Goal: Check status: Check status

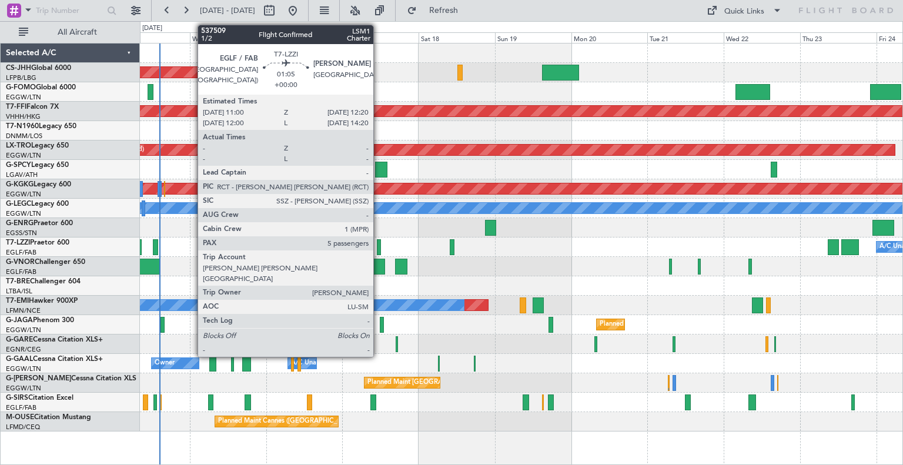
click at [378, 248] on div at bounding box center [379, 247] width 5 height 16
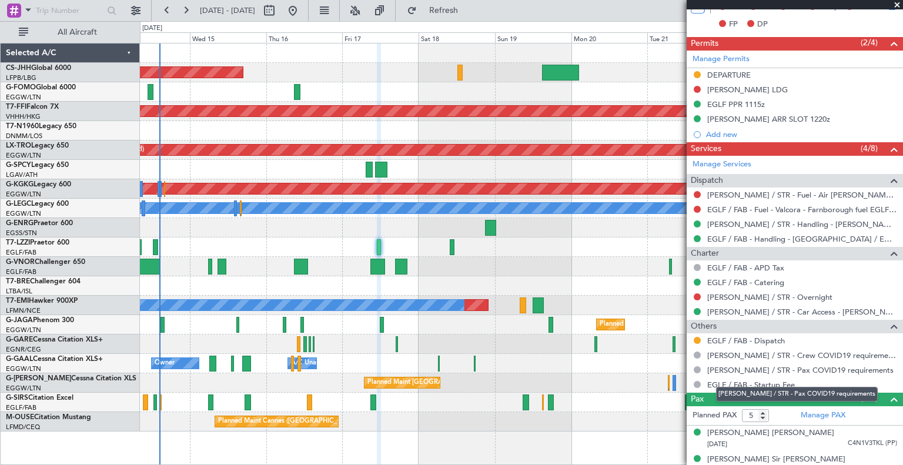
scroll to position [390, 0]
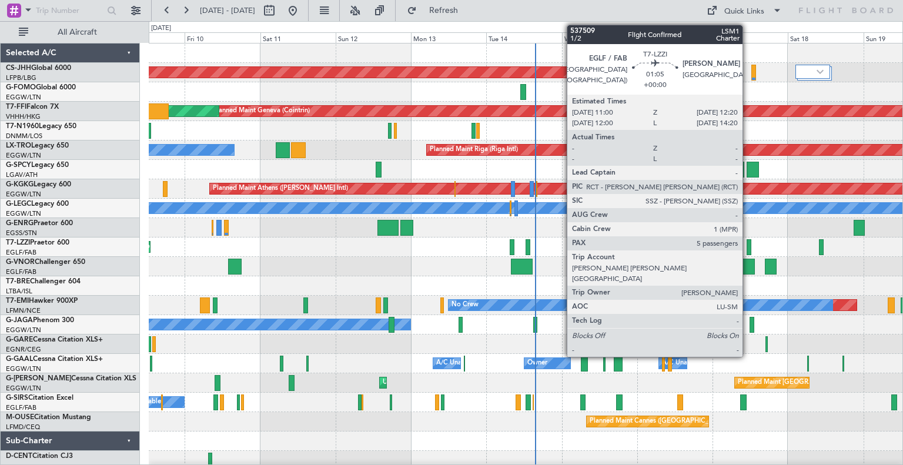
click at [747, 246] on div at bounding box center [748, 247] width 5 height 16
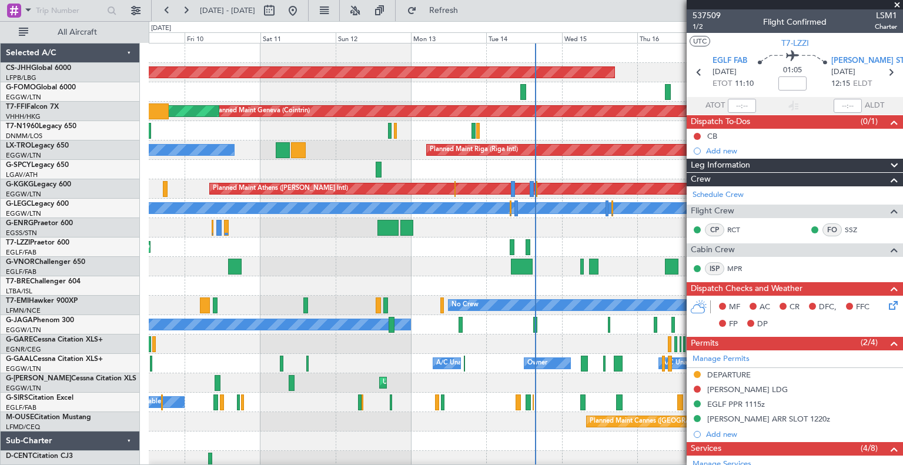
click at [896, 4] on span at bounding box center [897, 5] width 12 height 11
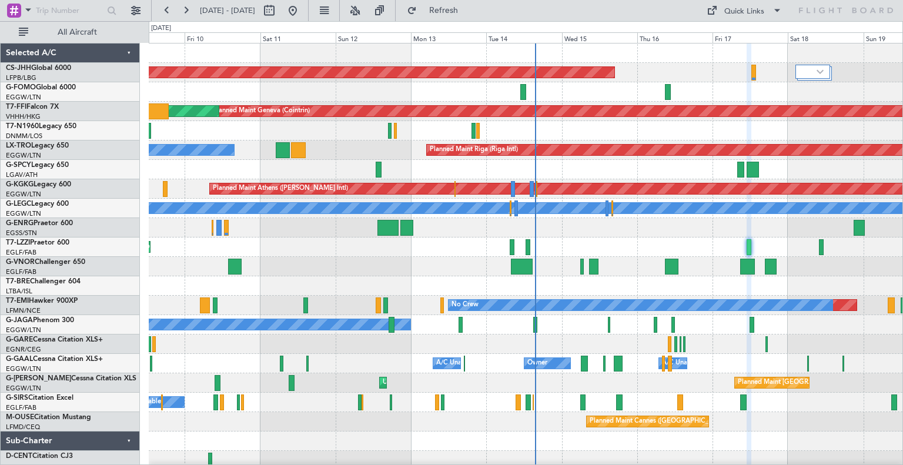
type input "0"
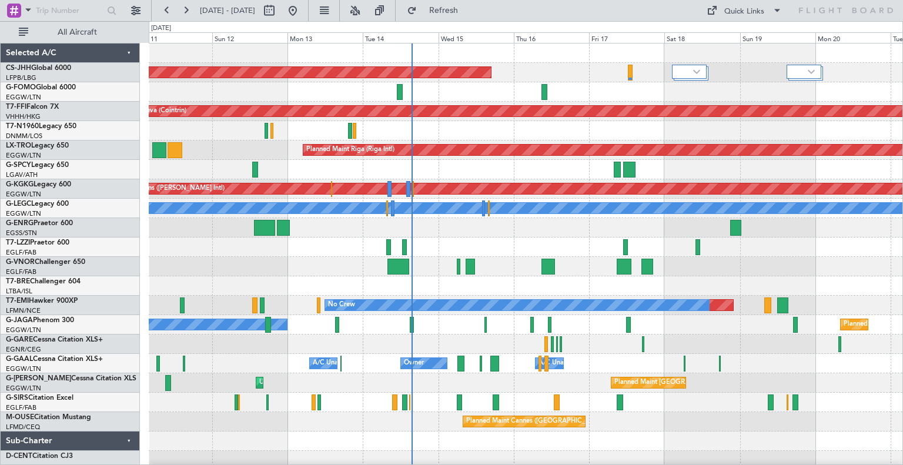
click at [631, 357] on div "Planned Maint [GEOGRAPHIC_DATA] ([GEOGRAPHIC_DATA]) Planned Maint Geneva ([GEOG…" at bounding box center [525, 256] width 753 height 427
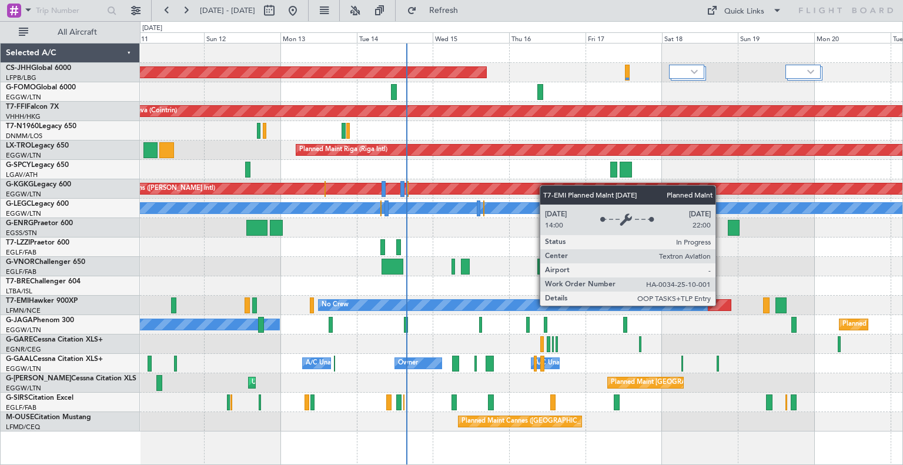
click at [720, 305] on div "Planned Maint" at bounding box center [528, 305] width 406 height 11
click at [718, 305] on div "Planned Maint" at bounding box center [528, 305] width 406 height 11
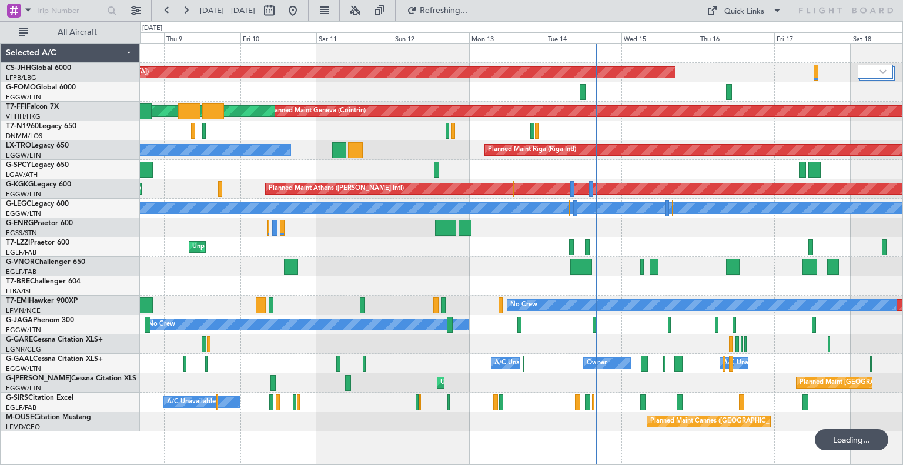
click at [672, 286] on div at bounding box center [521, 285] width 762 height 19
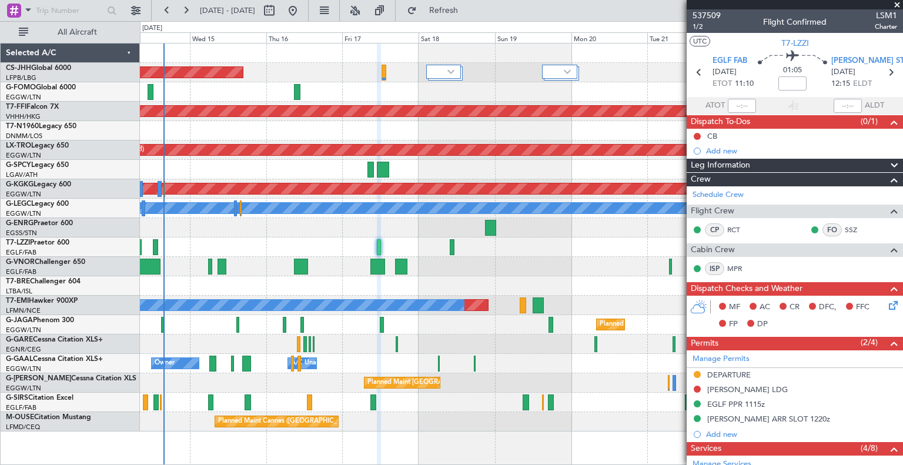
scroll to position [390, 0]
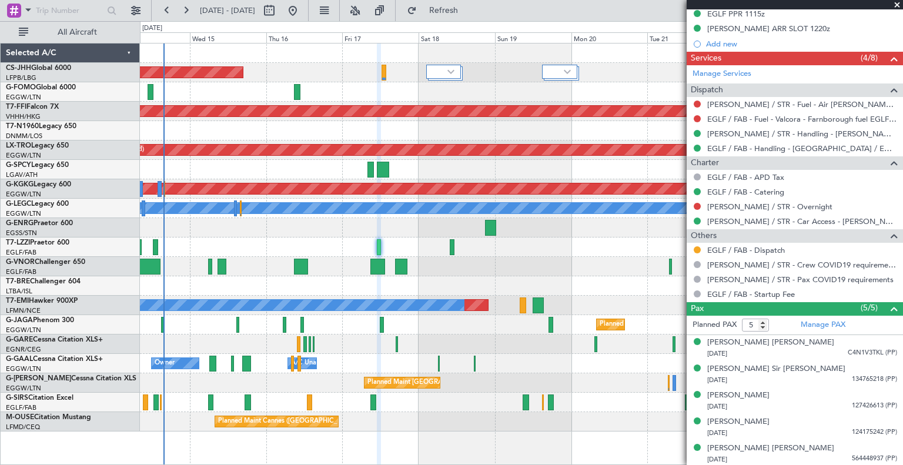
click at [895, 3] on span at bounding box center [897, 5] width 12 height 11
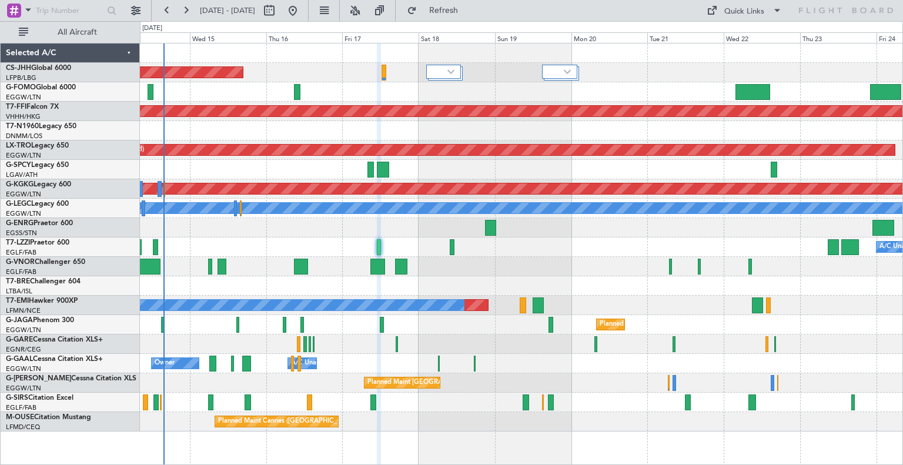
type input "0"
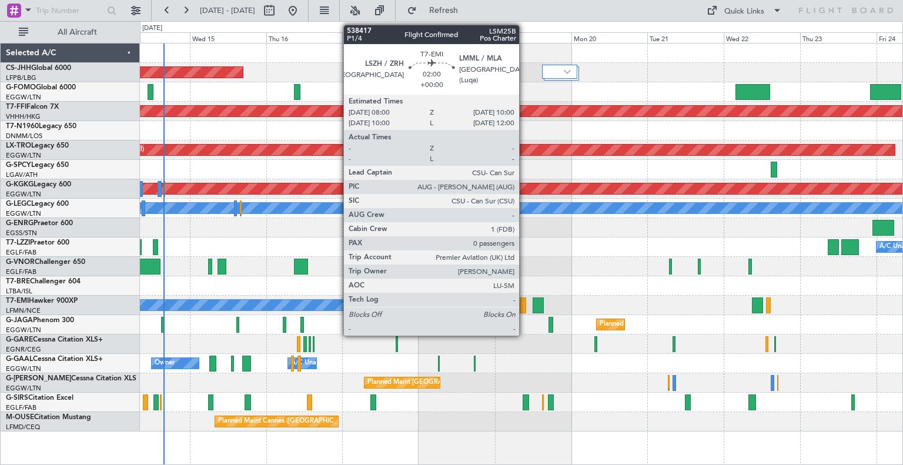
click at [524, 301] on div at bounding box center [522, 305] width 6 height 16
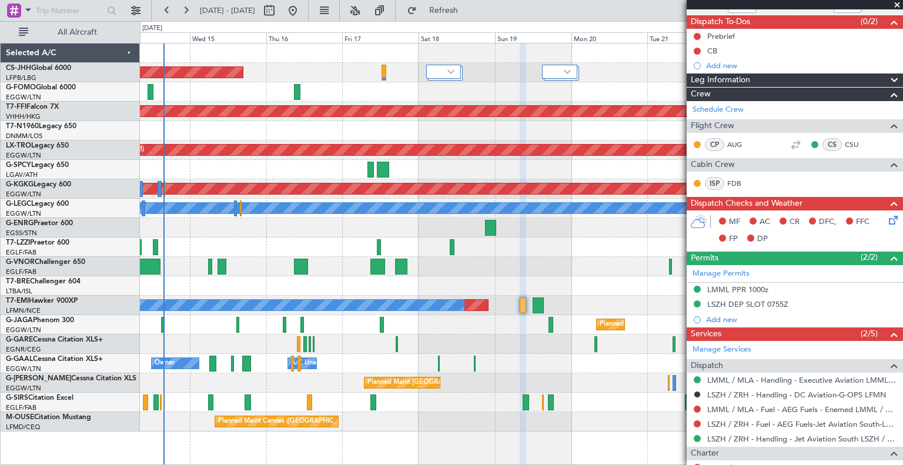
scroll to position [184, 0]
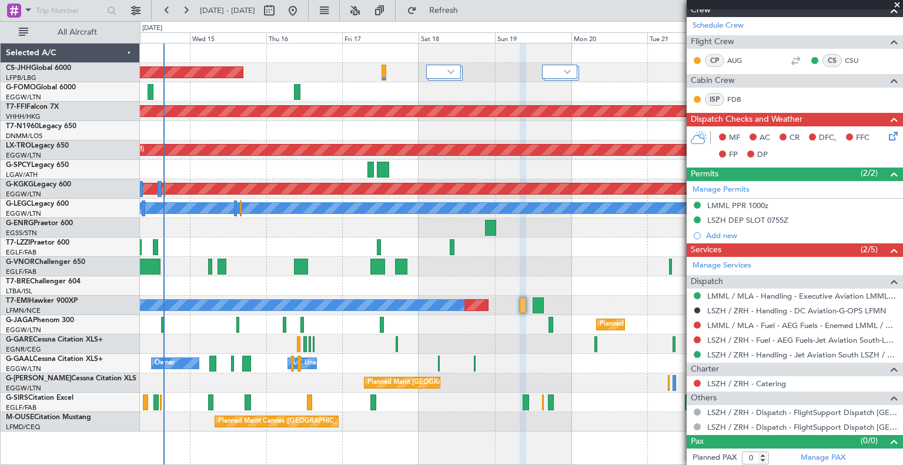
click at [894, 2] on span at bounding box center [897, 5] width 12 height 11
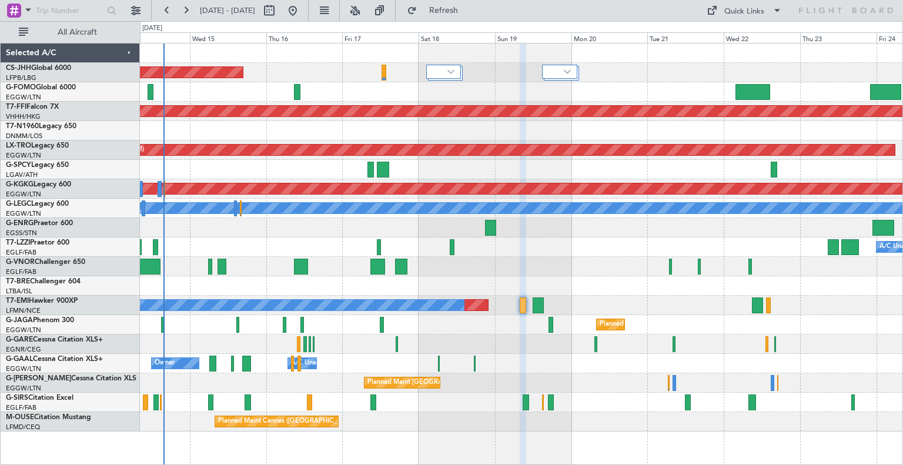
scroll to position [0, 0]
